Goal: Find contact information: Find contact information

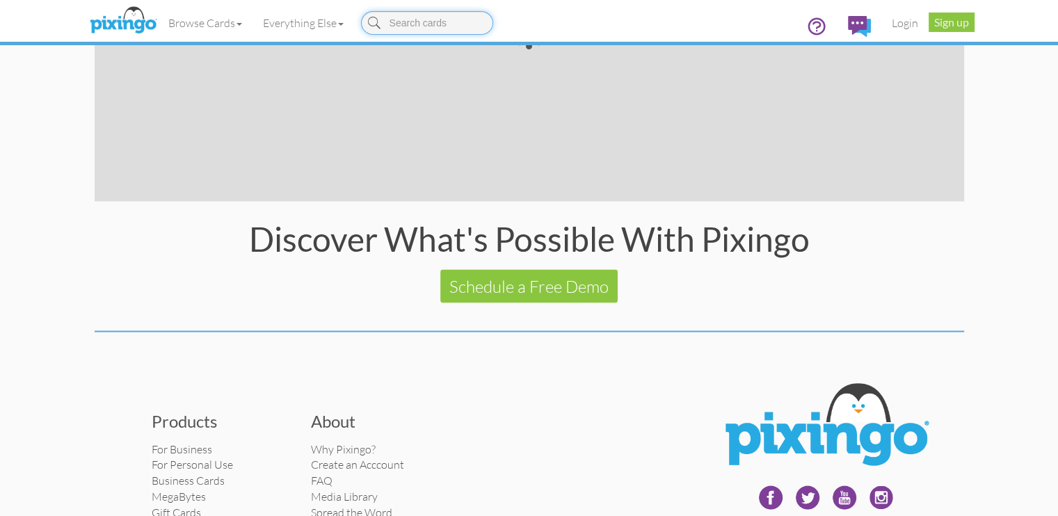
scroll to position [2750, 0]
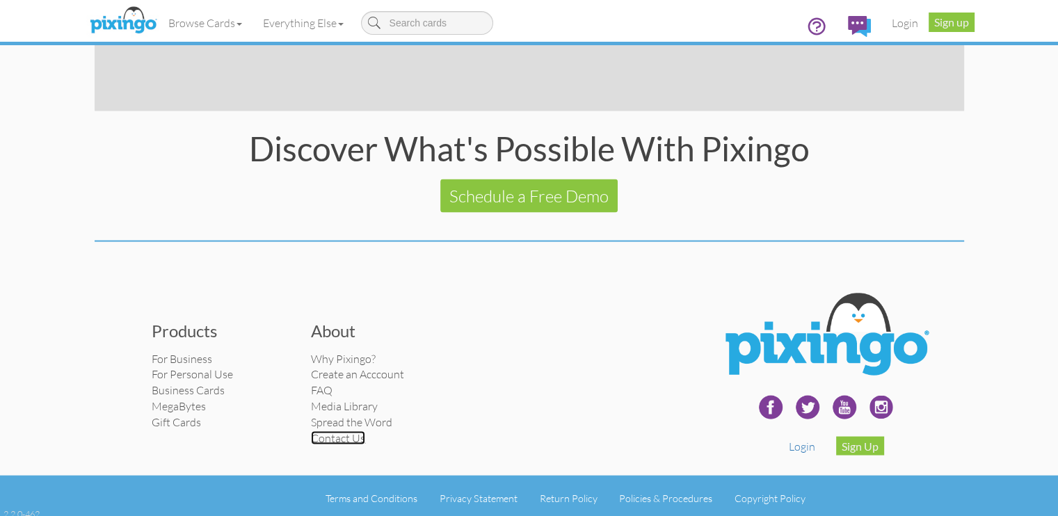
click at [311, 431] on link "Contact Us" at bounding box center [338, 438] width 54 height 14
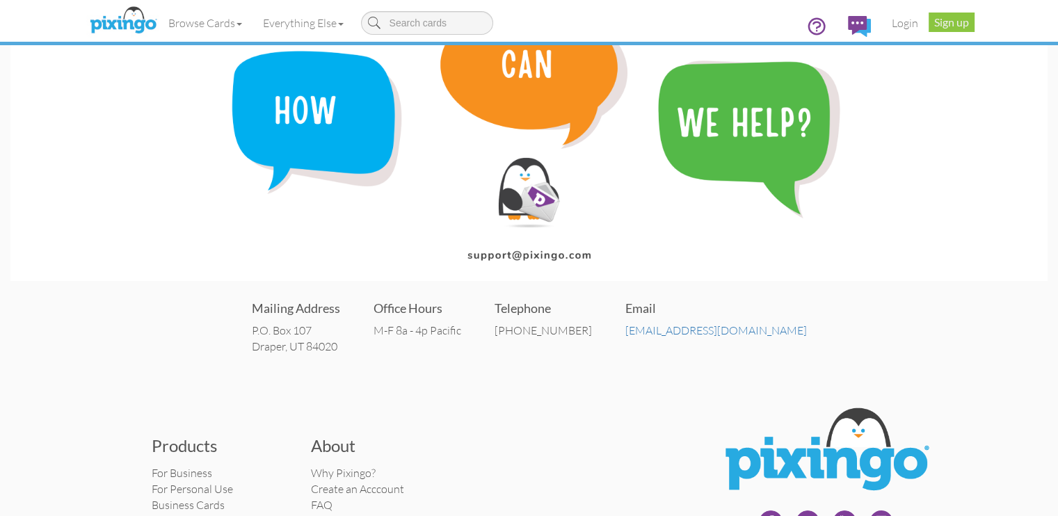
scroll to position [139, 0]
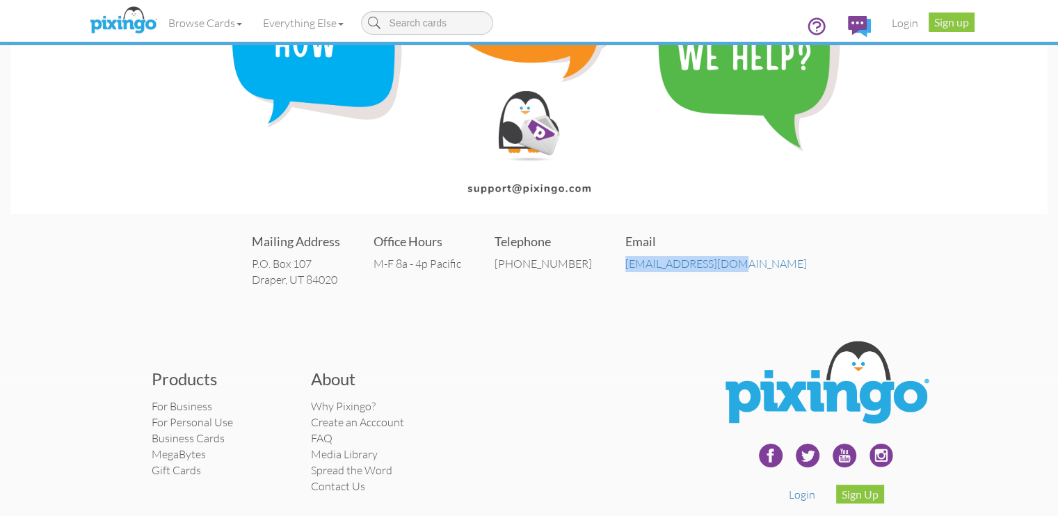
drag, startPoint x: 731, startPoint y: 271, endPoint x: 641, endPoint y: 271, distance: 90.4
click at [641, 271] on div "Mailing Address P.O. Box 107 Draper, UT 84020 Office Hours M-F 8a - 4p Pacific …" at bounding box center [528, 259] width 1037 height 83
copy link "[EMAIL_ADDRESS][DOMAIN_NAME]"
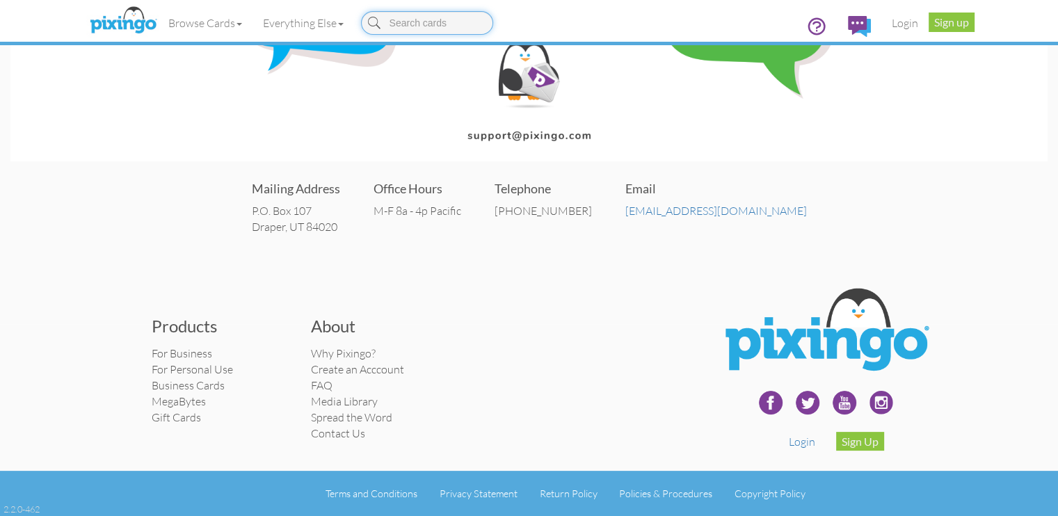
scroll to position [211, 0]
click at [871, 20] on img at bounding box center [859, 26] width 23 height 21
